Goal: Transaction & Acquisition: Purchase product/service

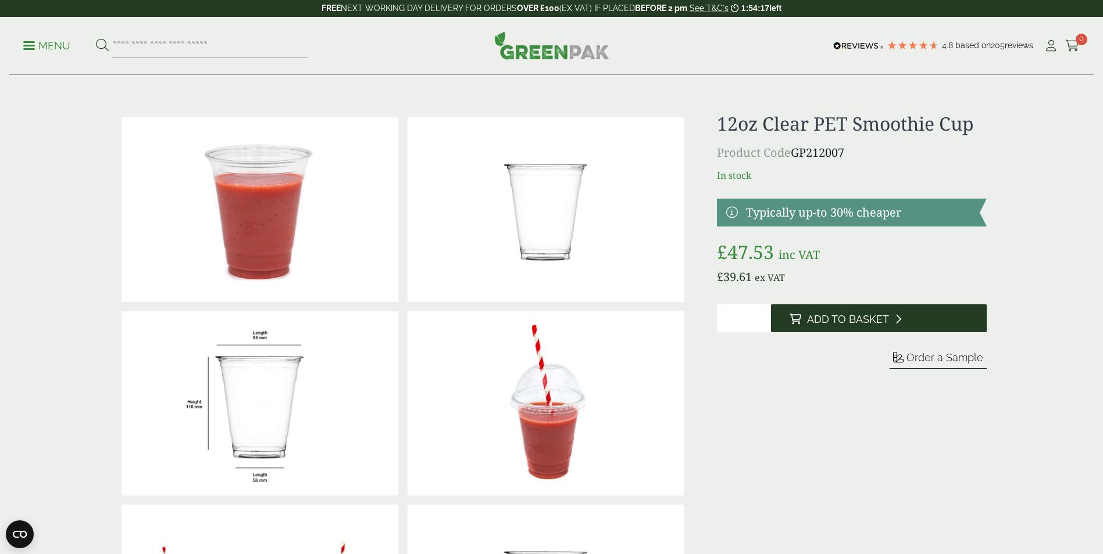
click at [836, 316] on span "Add to Basket" at bounding box center [848, 319] width 82 height 13
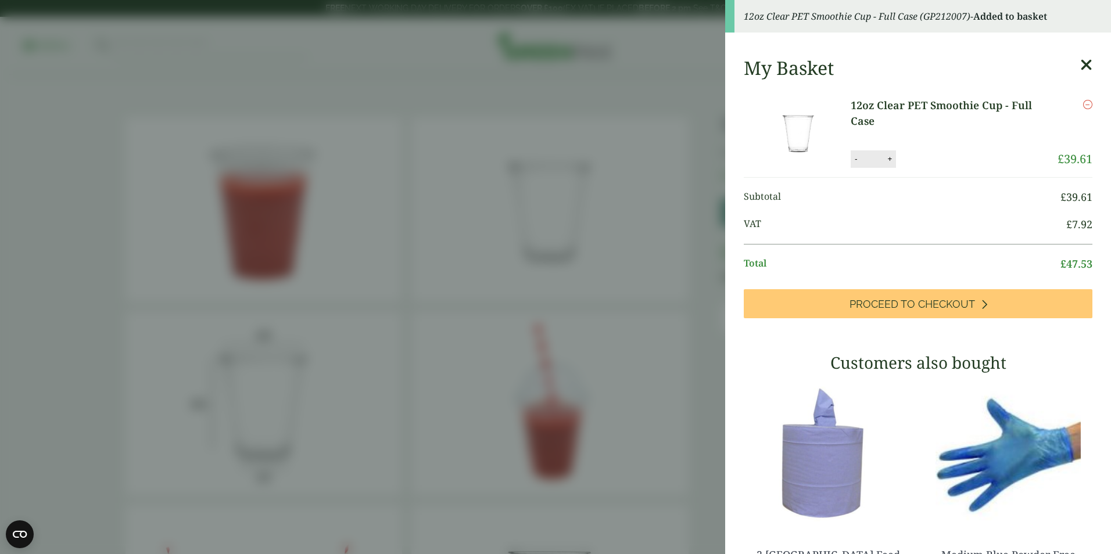
click at [671, 297] on aside "12oz Clear PET Smoothie Cup - Full Case (GP212007) - Added to basket My Basket …" at bounding box center [555, 277] width 1111 height 554
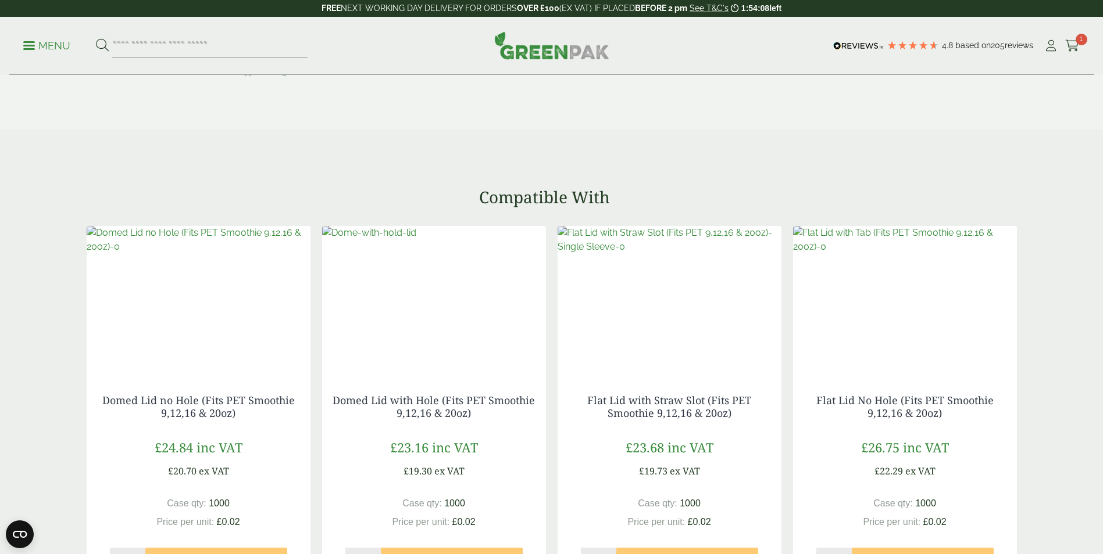
scroll to position [1162, 0]
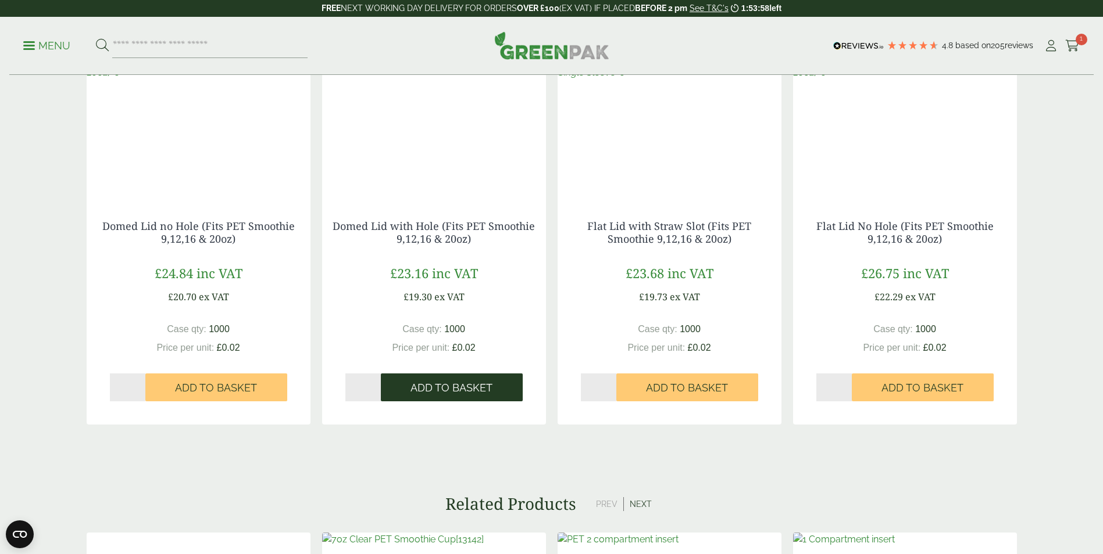
click at [440, 382] on span "Add to Basket" at bounding box center [451, 388] width 82 height 13
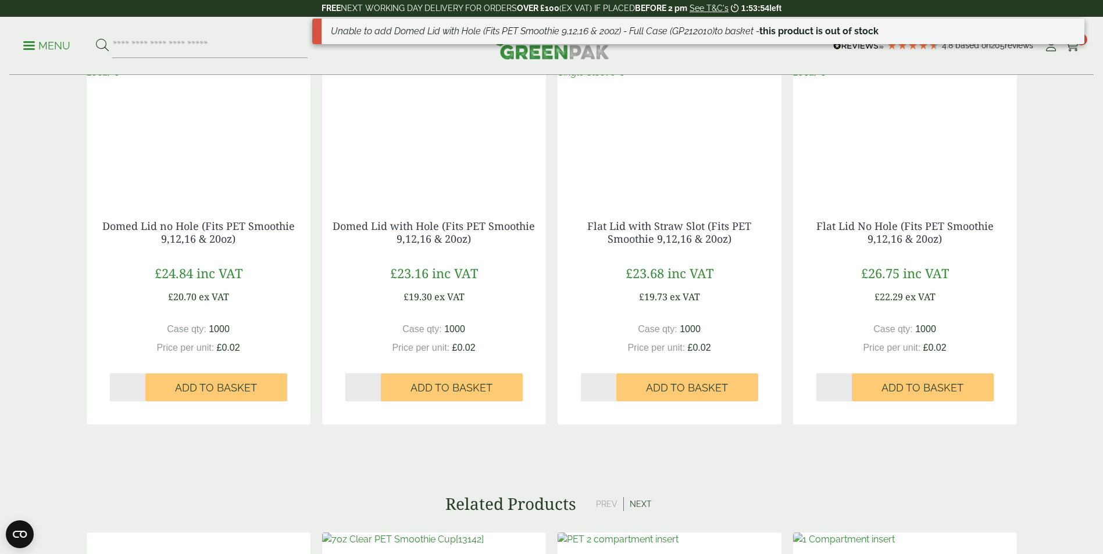
scroll to position [1104, 0]
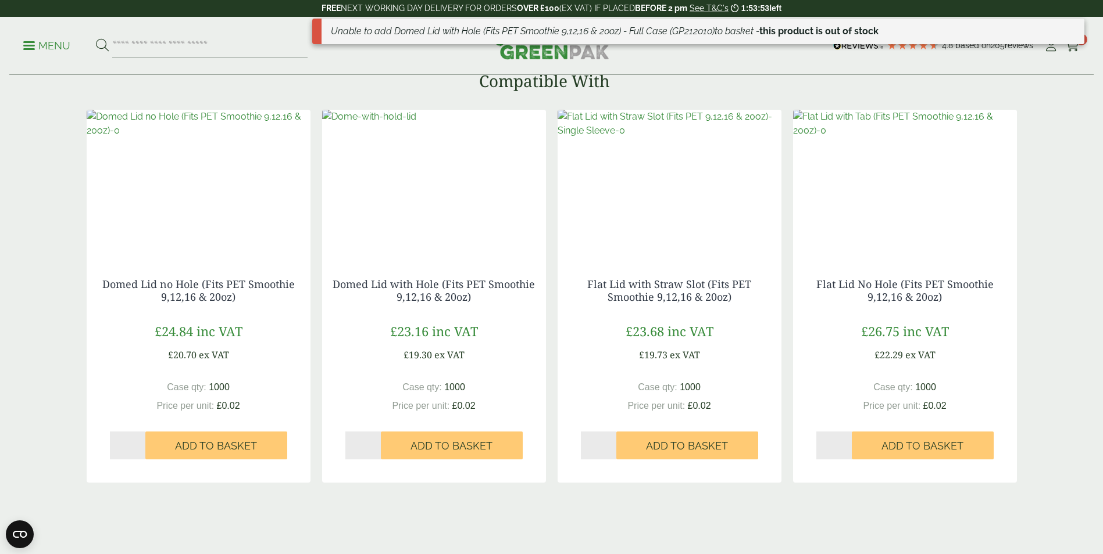
click at [416, 124] on img at bounding box center [369, 117] width 94 height 14
